Goal: Task Accomplishment & Management: Complete application form

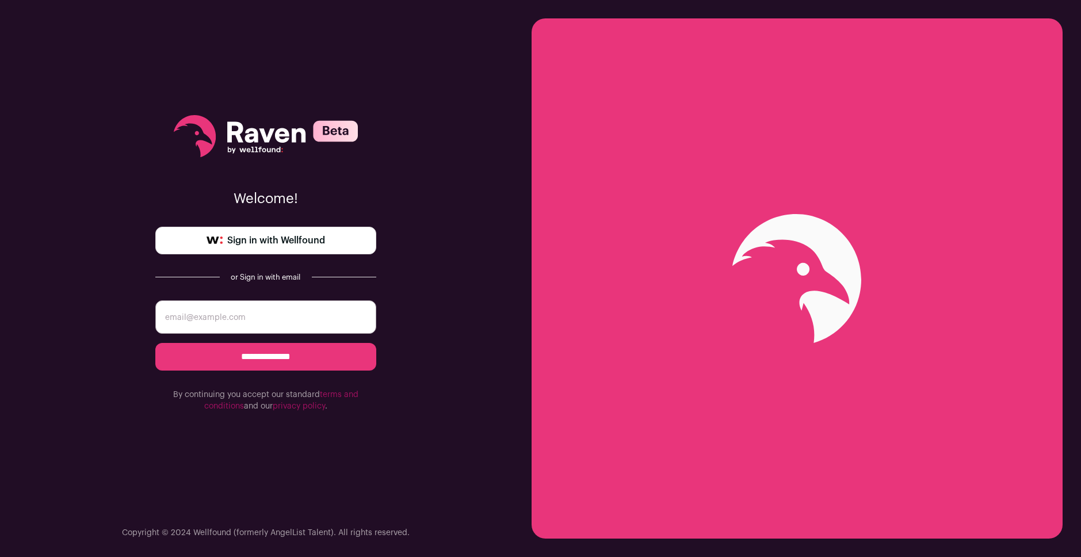
click at [312, 308] on input "email" at bounding box center [265, 316] width 221 height 33
click at [293, 242] on span "Sign in with Wellfound" at bounding box center [276, 241] width 98 height 14
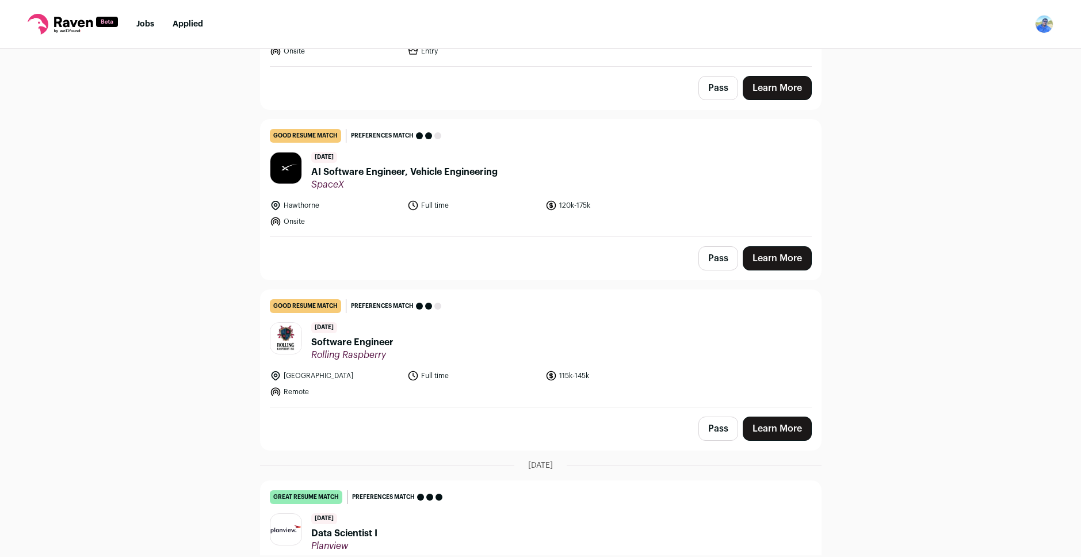
scroll to position [403, 0]
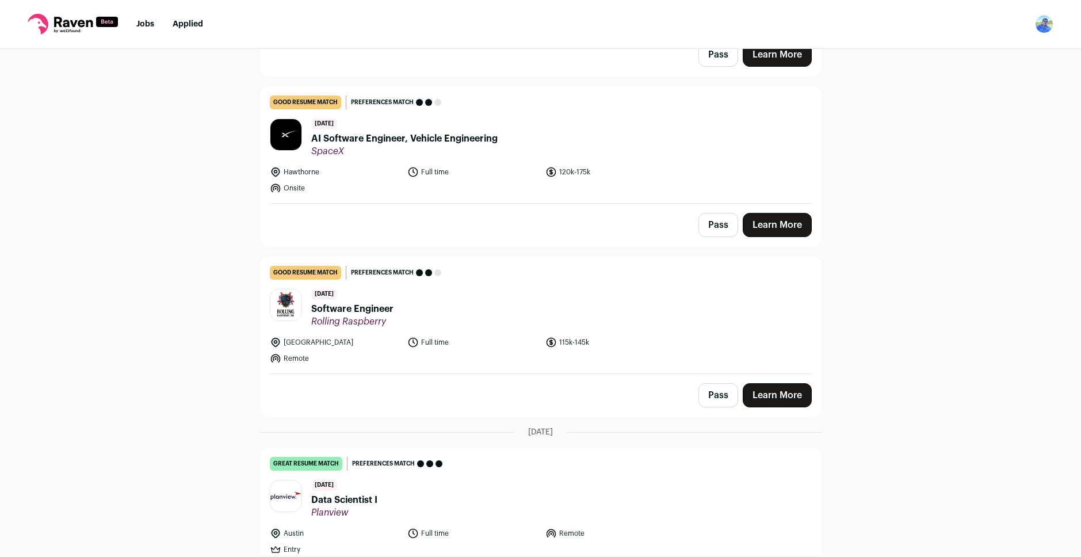
click at [363, 311] on span "Software Engineer" at bounding box center [352, 309] width 82 height 14
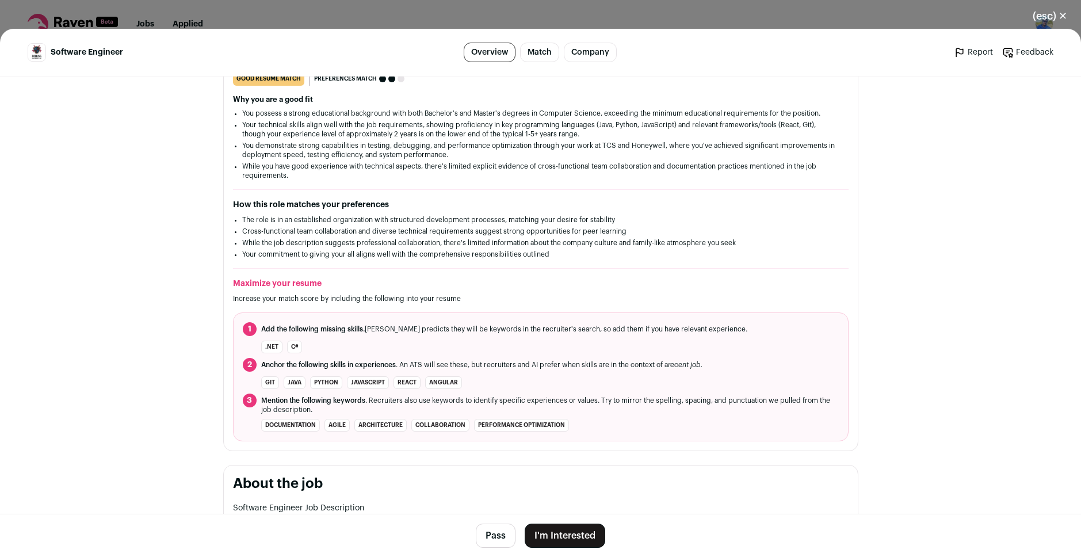
scroll to position [0, 0]
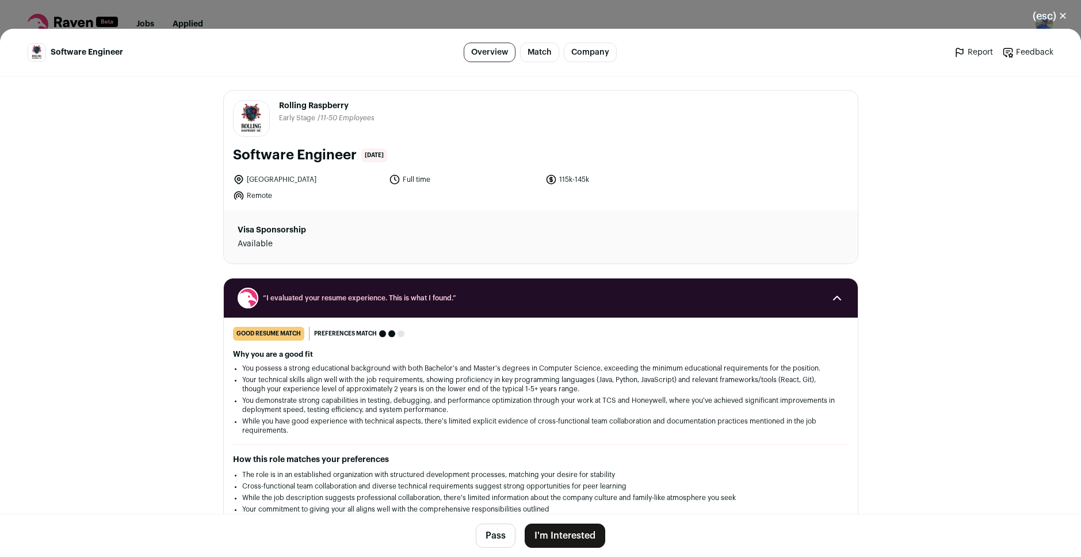
click at [1055, 16] on button "(esc) ✕" at bounding box center [1050, 15] width 62 height 25
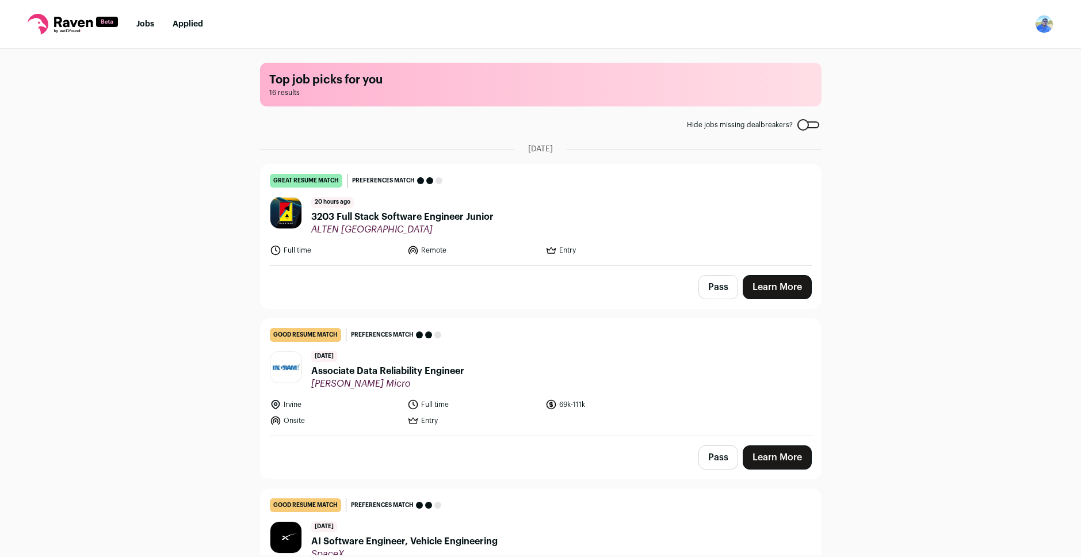
click at [1040, 25] on img "Open dropdown" at bounding box center [1044, 24] width 18 height 18
click at [963, 63] on link "Settings" at bounding box center [989, 54] width 127 height 28
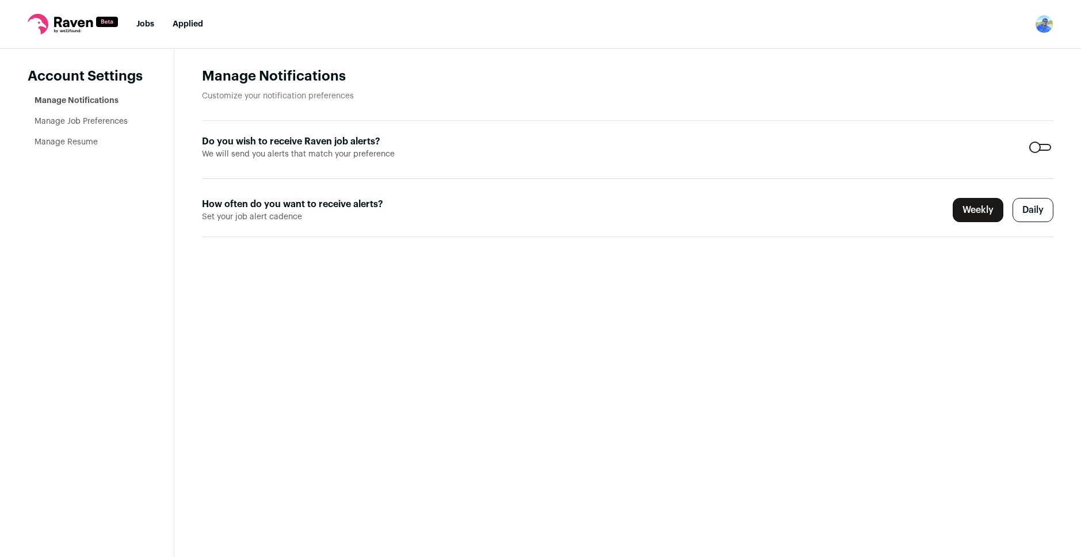
click at [1043, 29] on img "Open dropdown" at bounding box center [1044, 24] width 18 height 18
click at [968, 56] on link "Settings" at bounding box center [989, 54] width 127 height 28
click at [82, 32] on icon at bounding box center [73, 24] width 90 height 21
click at [78, 25] on icon at bounding box center [73, 22] width 39 height 10
click at [81, 142] on link "Manage Resume" at bounding box center [66, 142] width 63 height 8
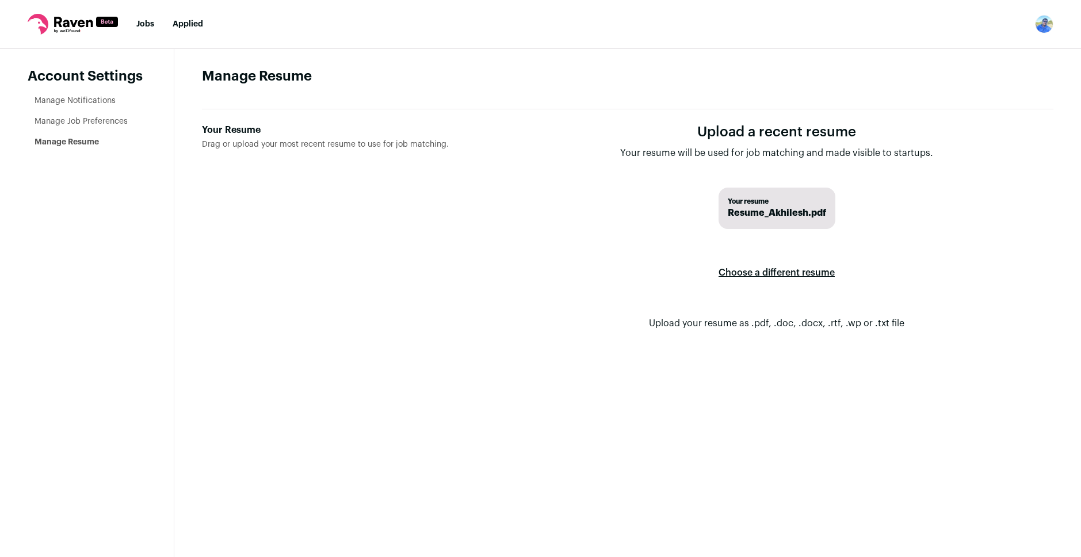
click at [768, 272] on label "Choose a different resume" at bounding box center [777, 273] width 116 height 32
click at [0, 0] on input "Your Resume Drag or upload your most recent resume to use for job matching." at bounding box center [0, 0] width 0 height 0
click at [778, 208] on span "resume.pdf" at bounding box center [777, 213] width 52 height 14
click at [633, 229] on form "Upload a recent resume Your resume will be used for job matching and made visib…" at bounding box center [777, 236] width 554 height 226
click at [142, 24] on link "Jobs" at bounding box center [145, 24] width 18 height 8
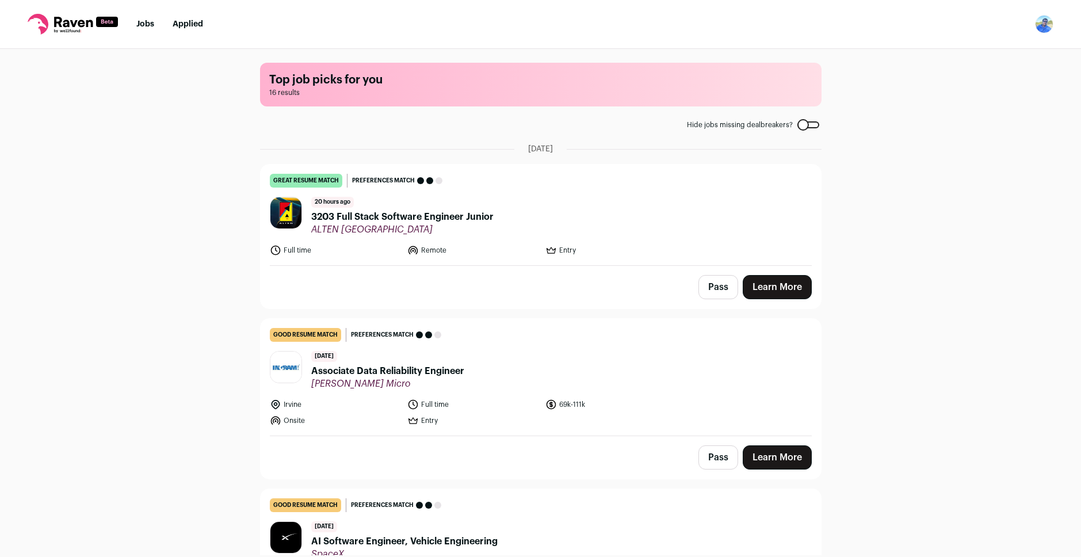
click at [399, 219] on span "3203 Full Stack Software Engineer Junior" at bounding box center [402, 217] width 182 height 14
click at [322, 230] on span "ALTEN Mexico" at bounding box center [402, 230] width 182 height 12
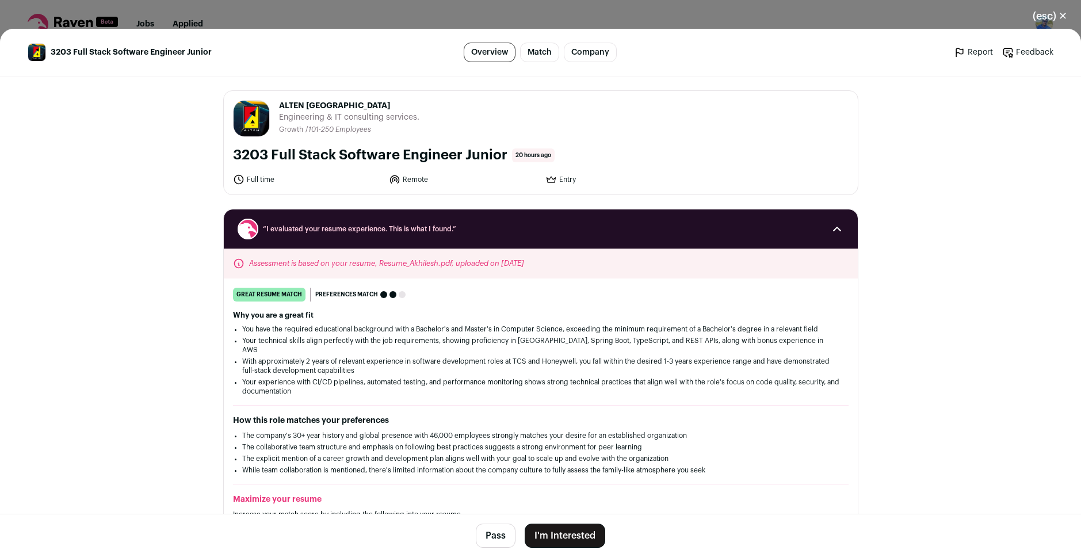
click at [830, 223] on icon "Close modal via background" at bounding box center [837, 229] width 14 height 14
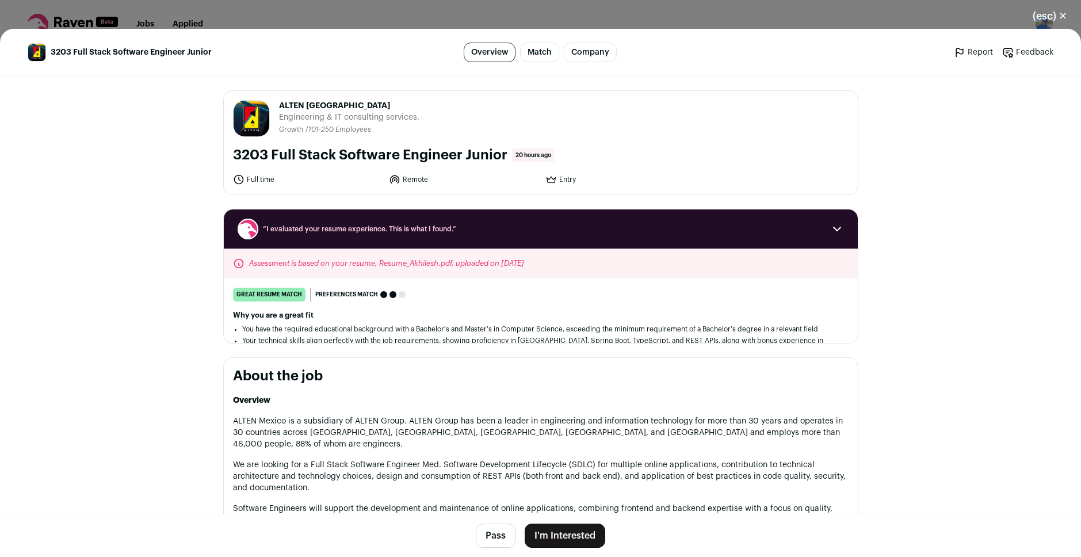
click at [1024, 5] on button "(esc) ✕" at bounding box center [1050, 15] width 62 height 25
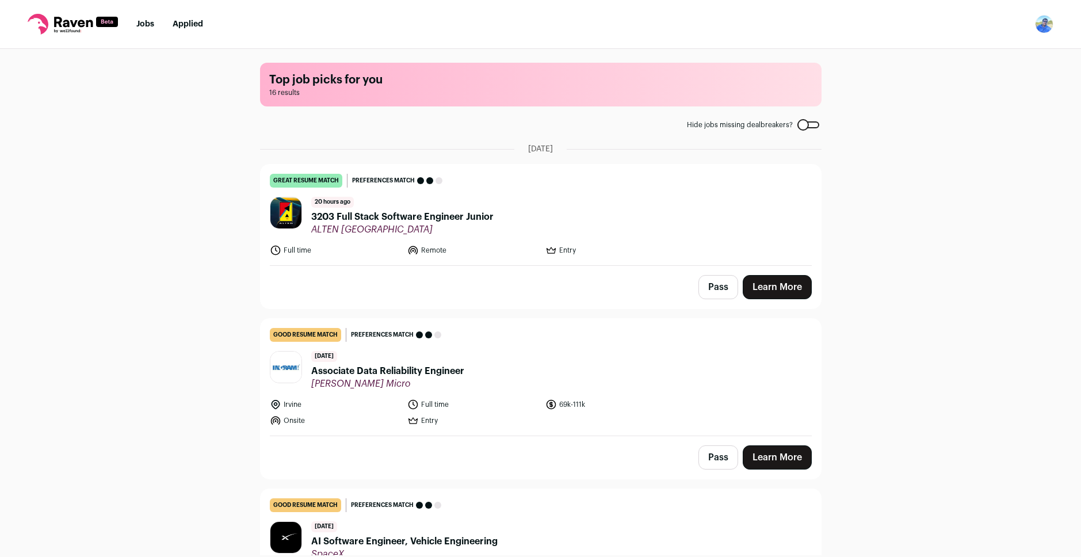
click at [1043, 22] on img "Open dropdown" at bounding box center [1044, 24] width 18 height 18
click at [976, 64] on link "Settings" at bounding box center [989, 54] width 127 height 28
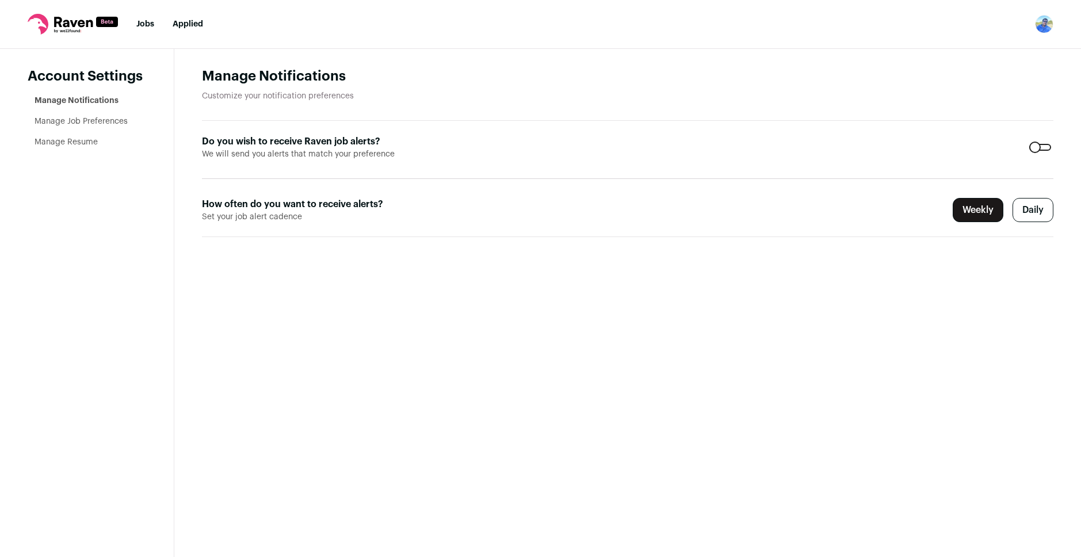
click at [51, 143] on link "Manage Resume" at bounding box center [66, 142] width 63 height 8
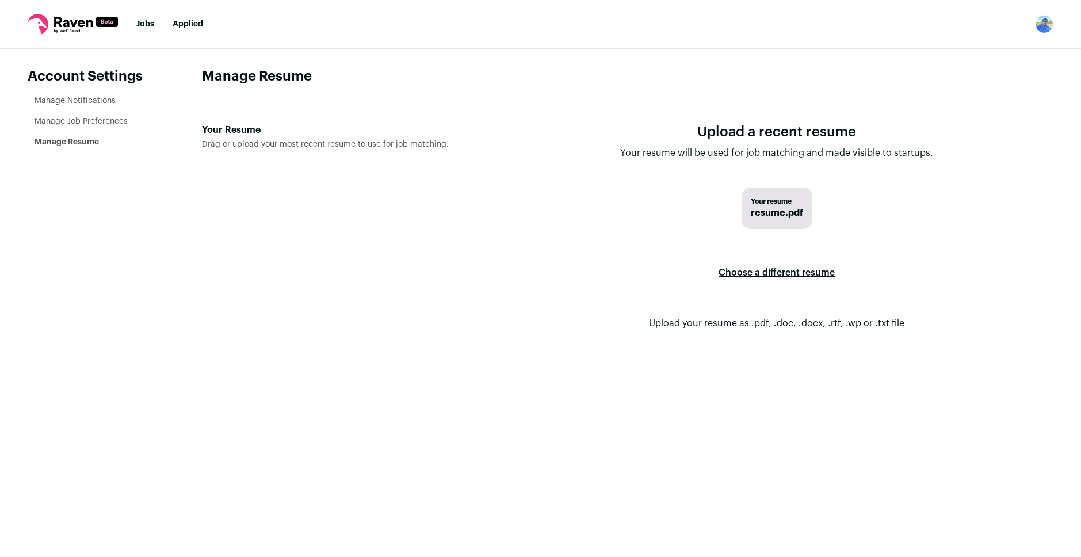
click at [304, 148] on span "Drag or upload your most recent resume to use for job matching." at bounding box center [325, 144] width 247 height 8
click at [0, 0] on input "Your Resume Drag or upload your most recent resume to use for job matching." at bounding box center [0, 0] width 0 height 0
click at [154, 25] on link "Jobs" at bounding box center [145, 24] width 18 height 8
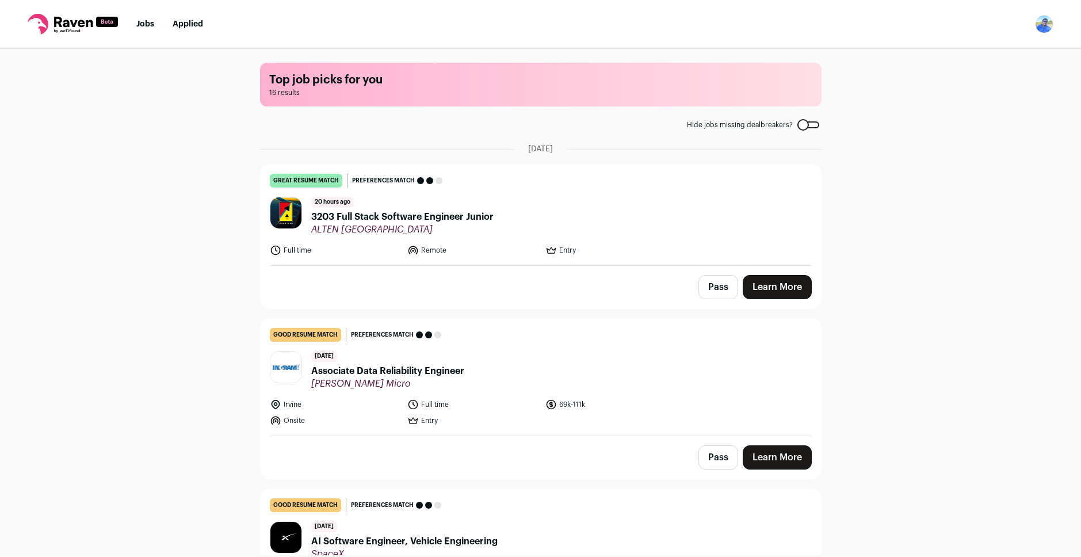
click at [756, 287] on link "Learn More" at bounding box center [777, 287] width 69 height 24
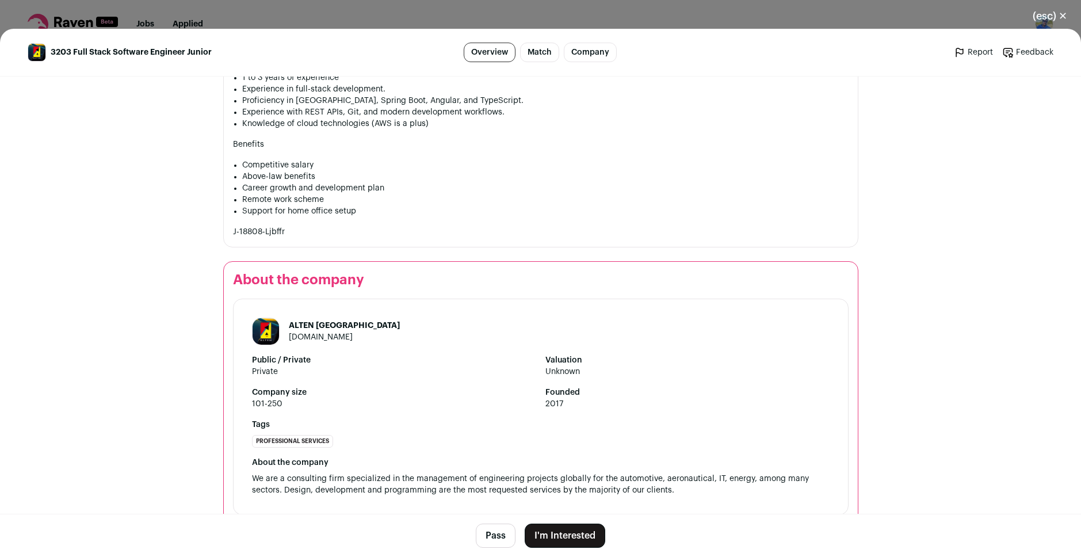
scroll to position [596, 0]
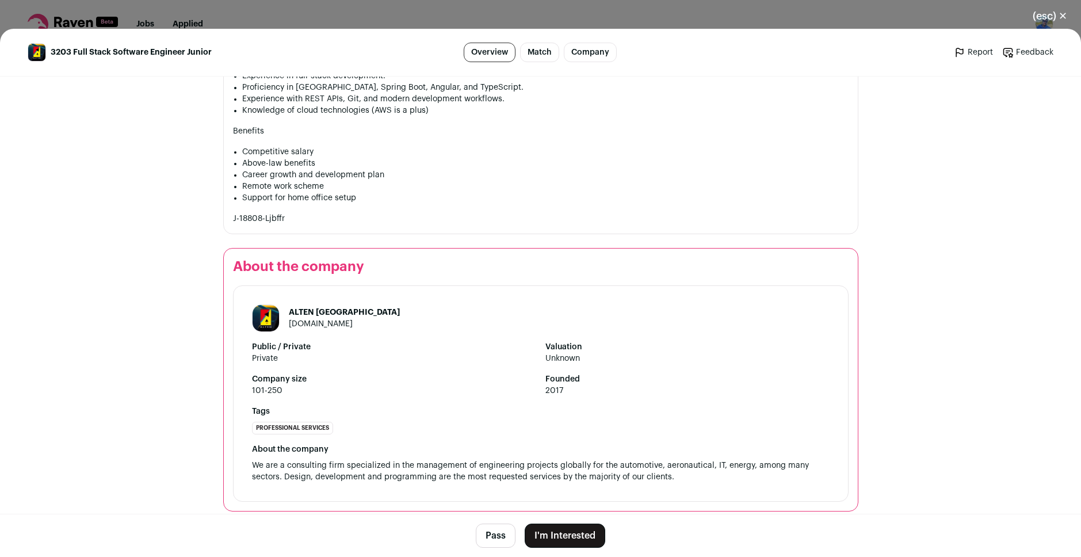
click at [570, 539] on button "I'm Interested" at bounding box center [565, 536] width 81 height 24
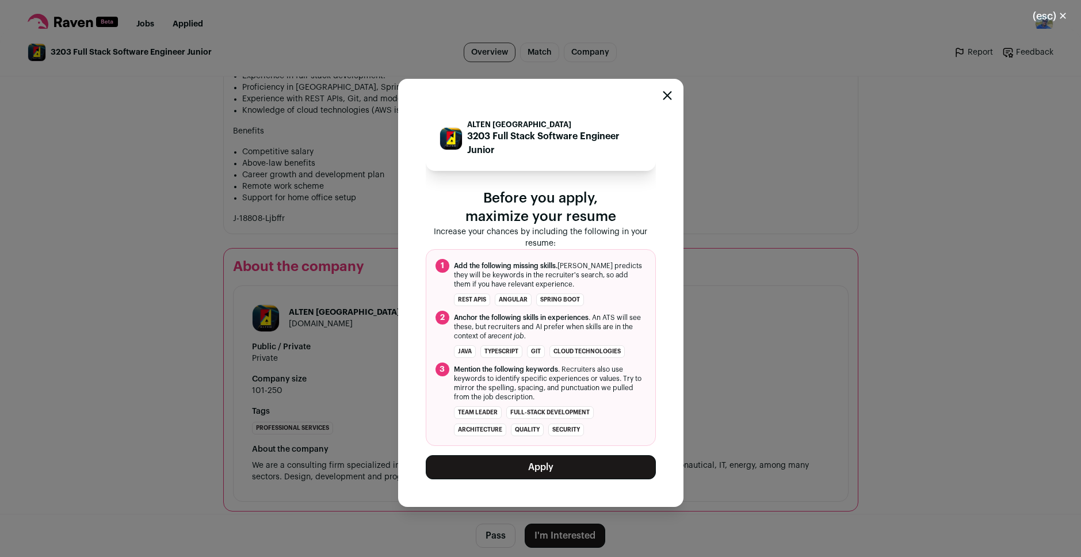
click at [537, 468] on button "Apply" at bounding box center [541, 467] width 230 height 24
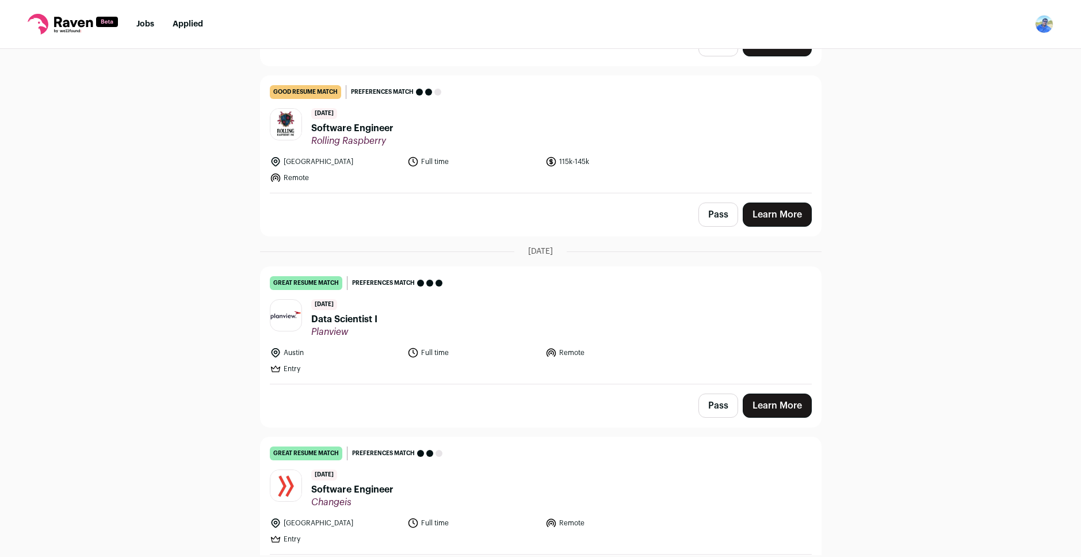
scroll to position [575, 0]
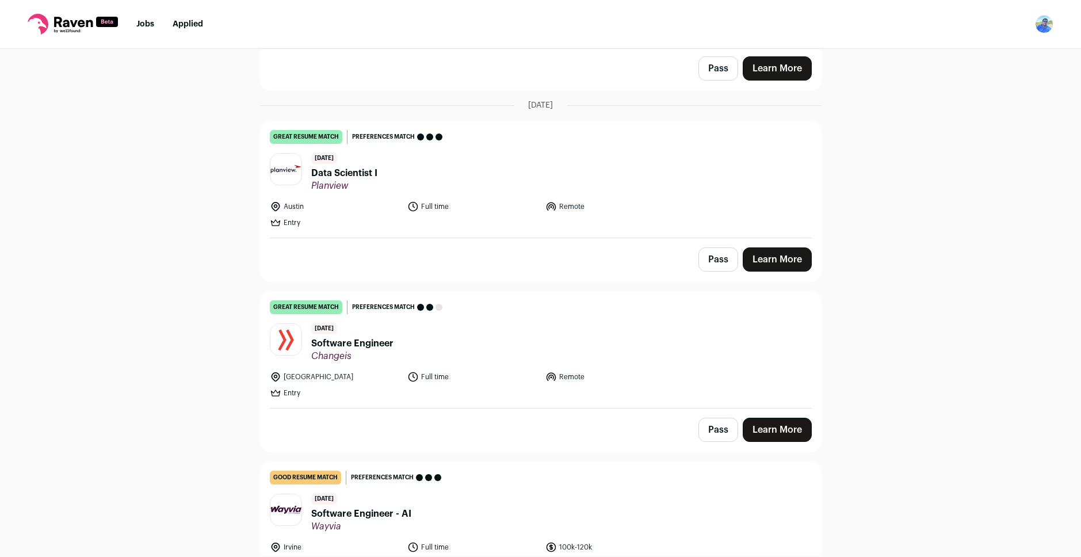
click at [346, 173] on span "Data Scientist I" at bounding box center [344, 173] width 66 height 14
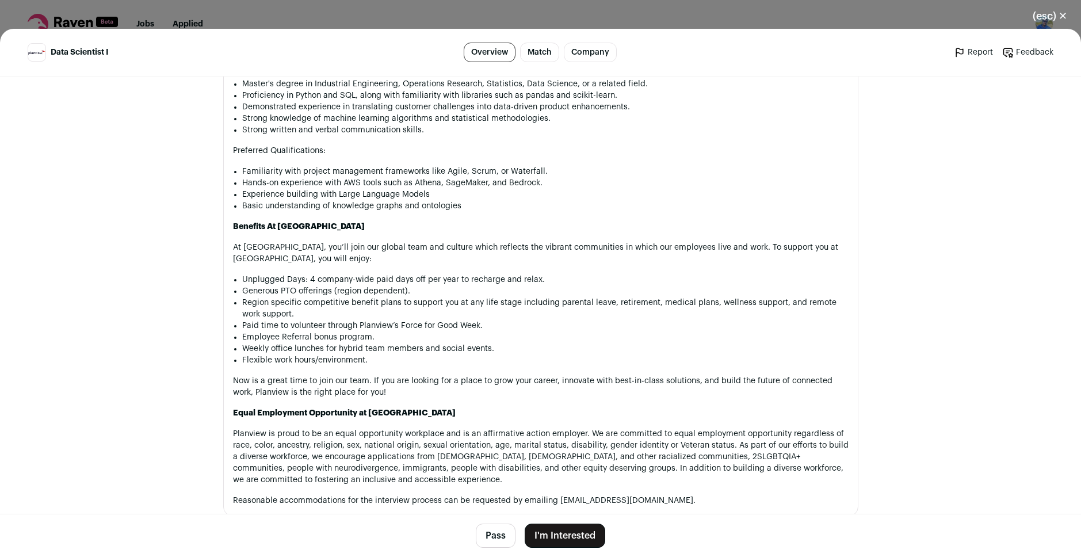
scroll to position [691, 0]
click at [565, 525] on button "I'm Interested" at bounding box center [565, 536] width 81 height 24
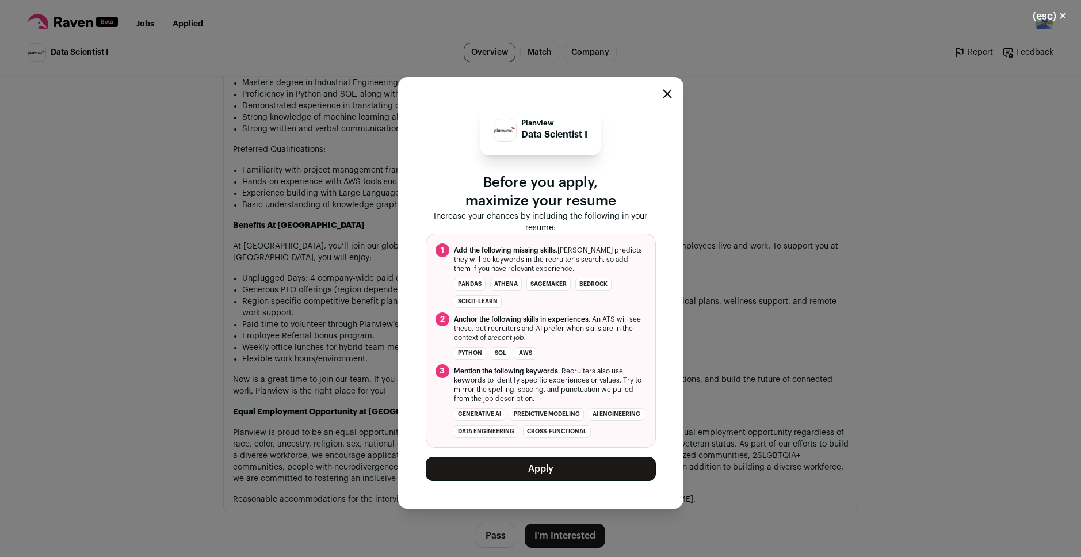
click at [535, 481] on button "Apply" at bounding box center [541, 469] width 230 height 24
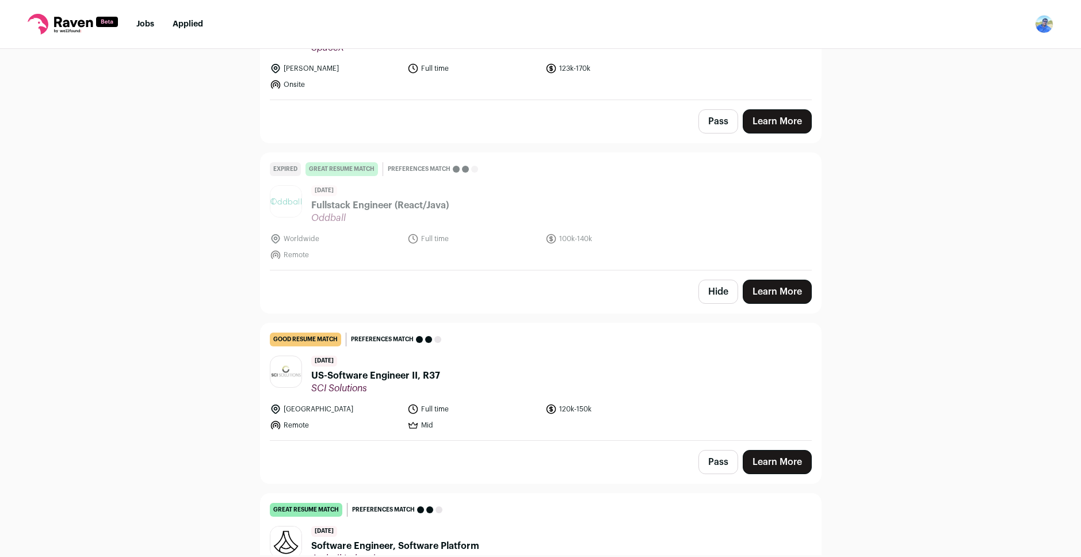
scroll to position [1496, 0]
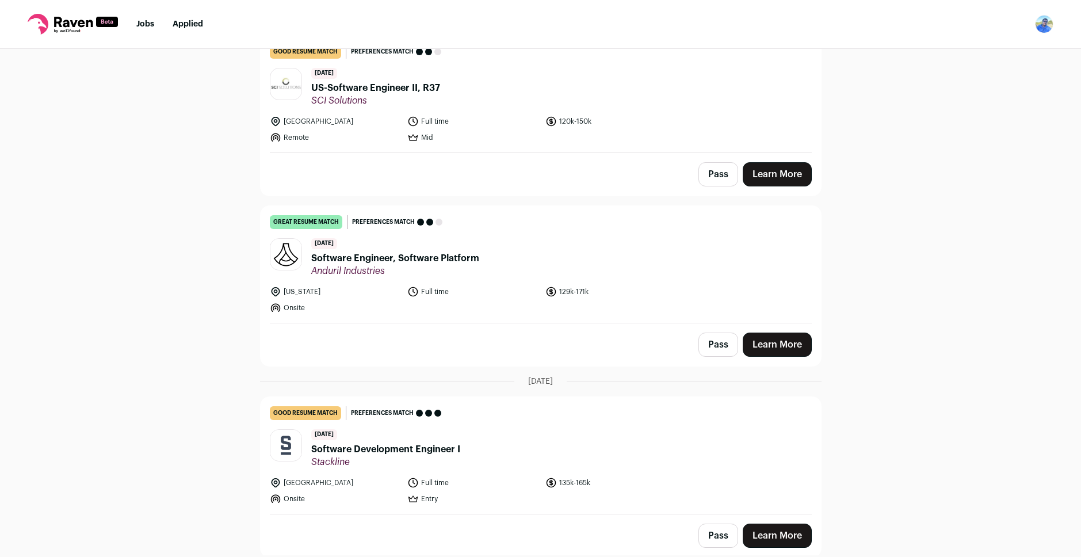
click at [387, 257] on span "Software Engineer, Software Platform" at bounding box center [395, 258] width 168 height 14
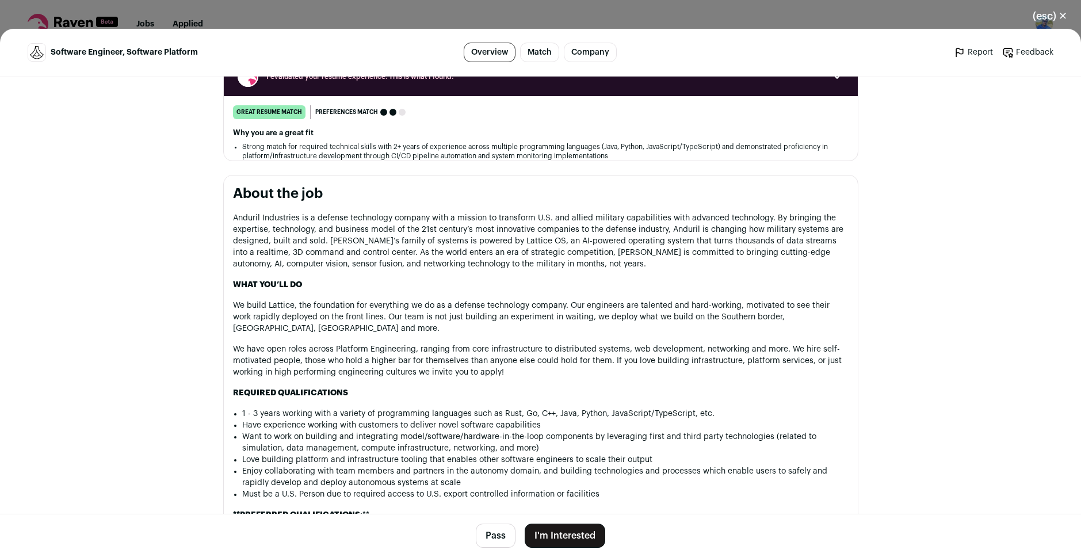
scroll to position [230, 0]
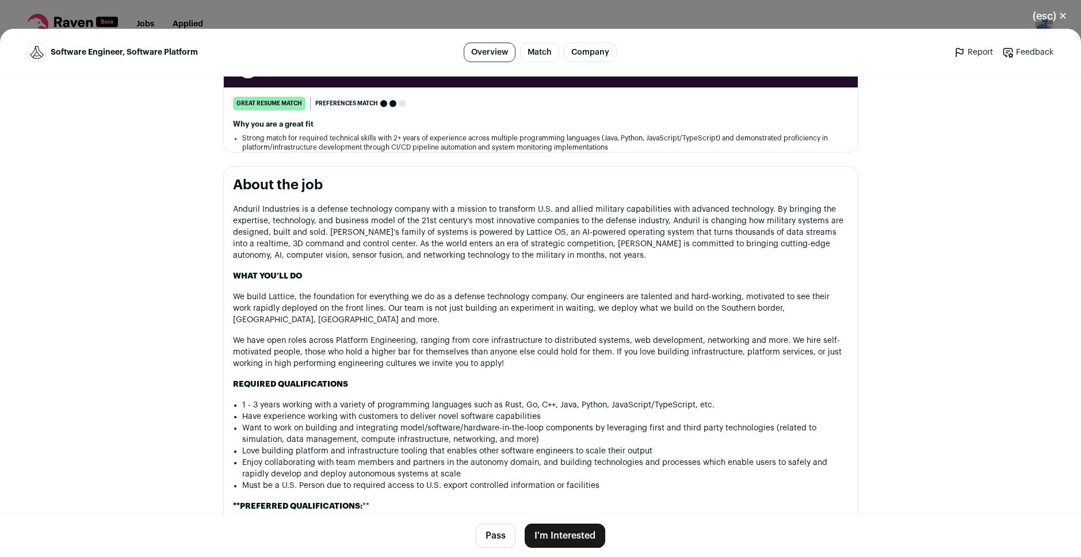
click at [1037, 21] on button "(esc) ✕" at bounding box center [1050, 15] width 62 height 25
